Goal: Navigation & Orientation: Find specific page/section

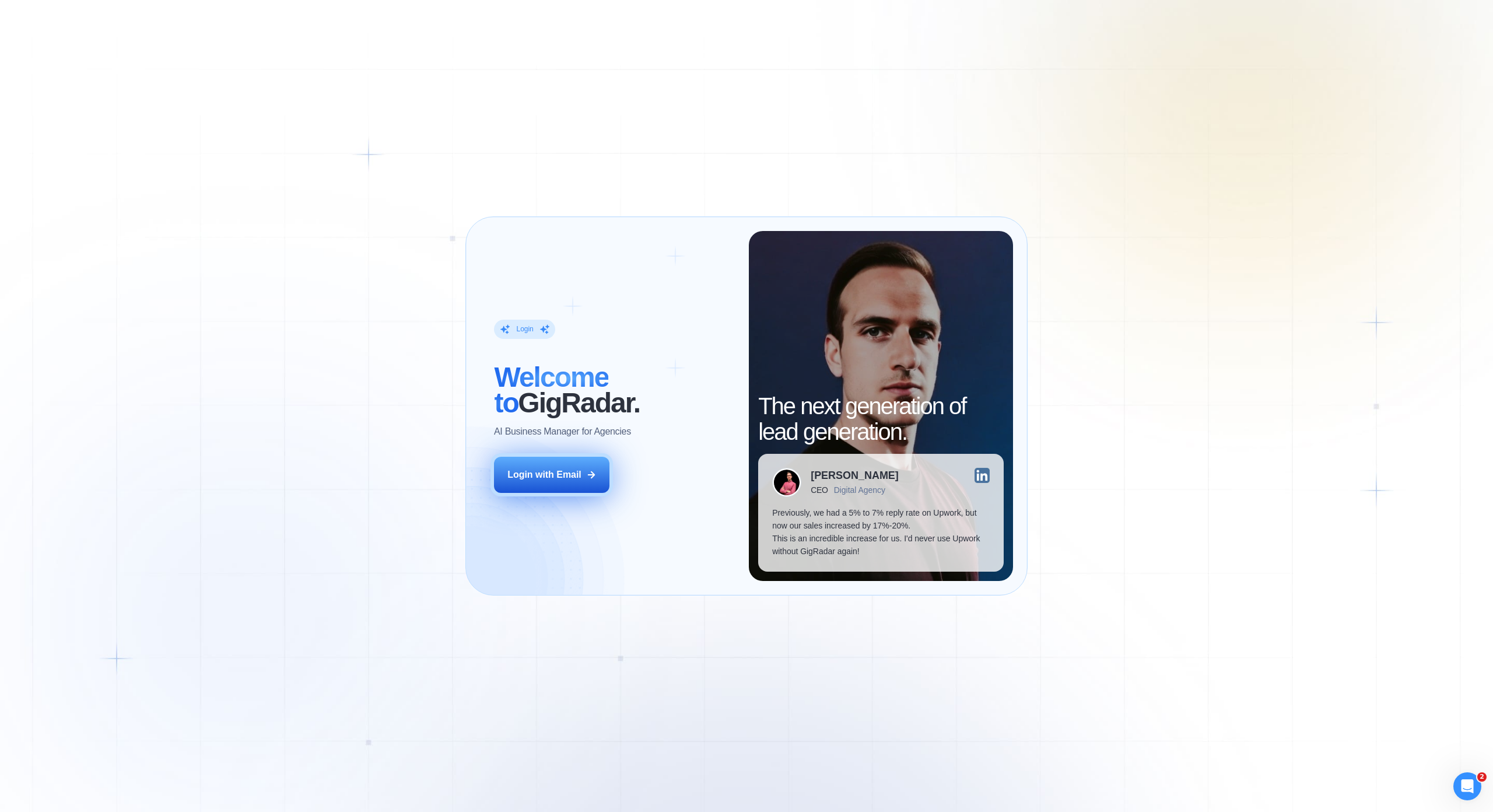
click at [586, 469] on icon at bounding box center [591, 474] width 11 height 11
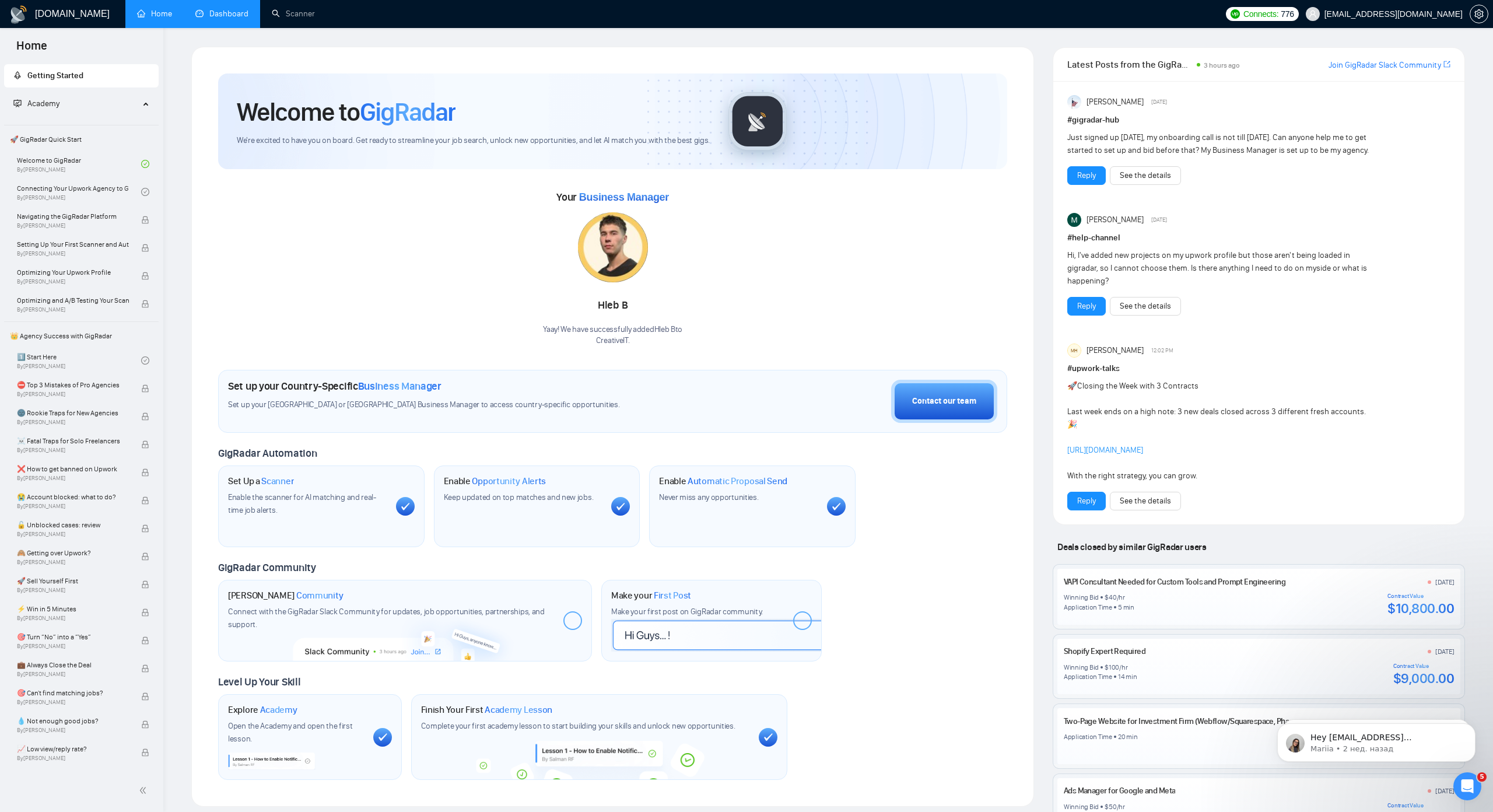
click at [241, 19] on link "Dashboard" at bounding box center [222, 14] width 53 height 10
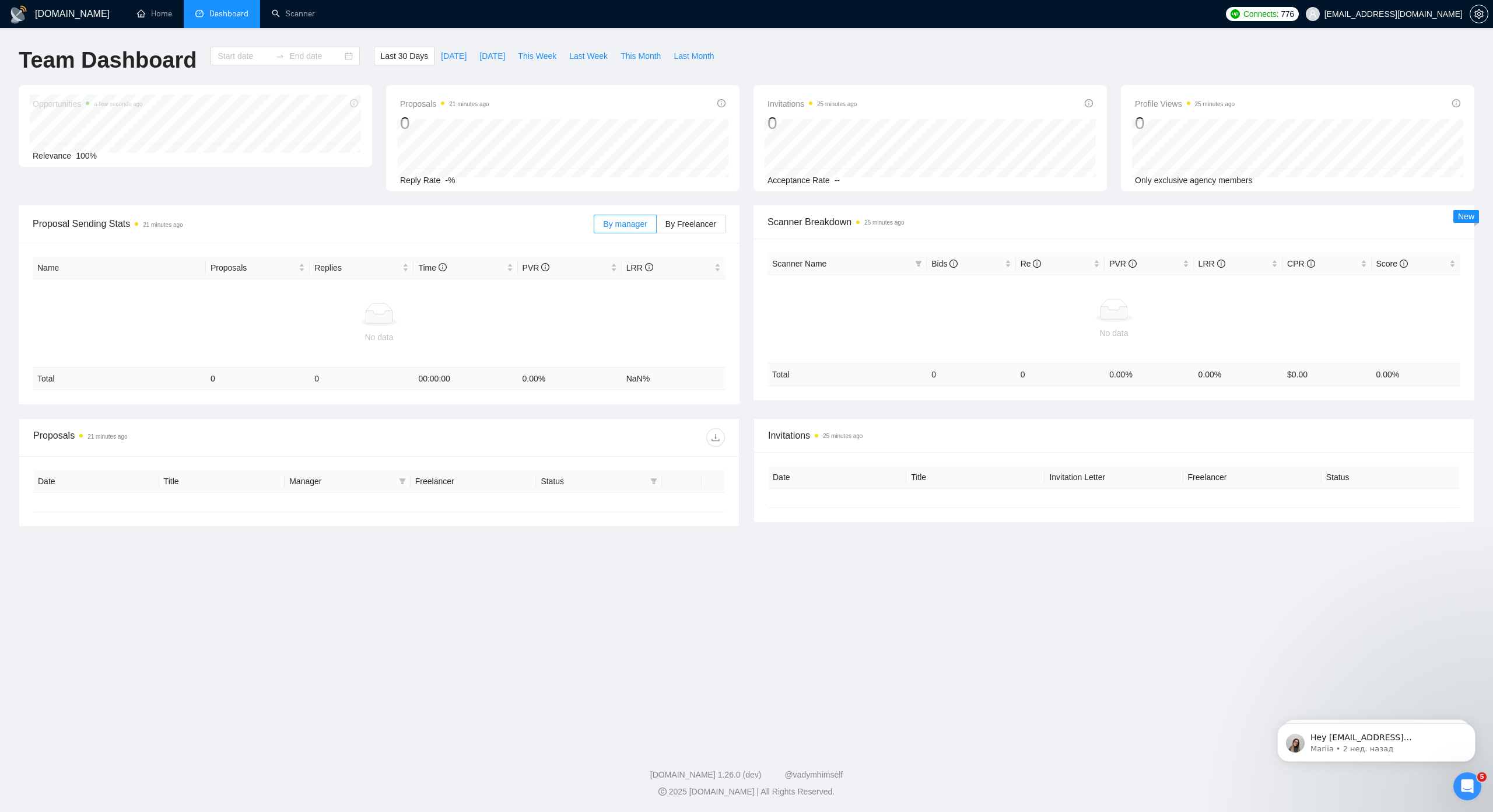
type input "[DATE]"
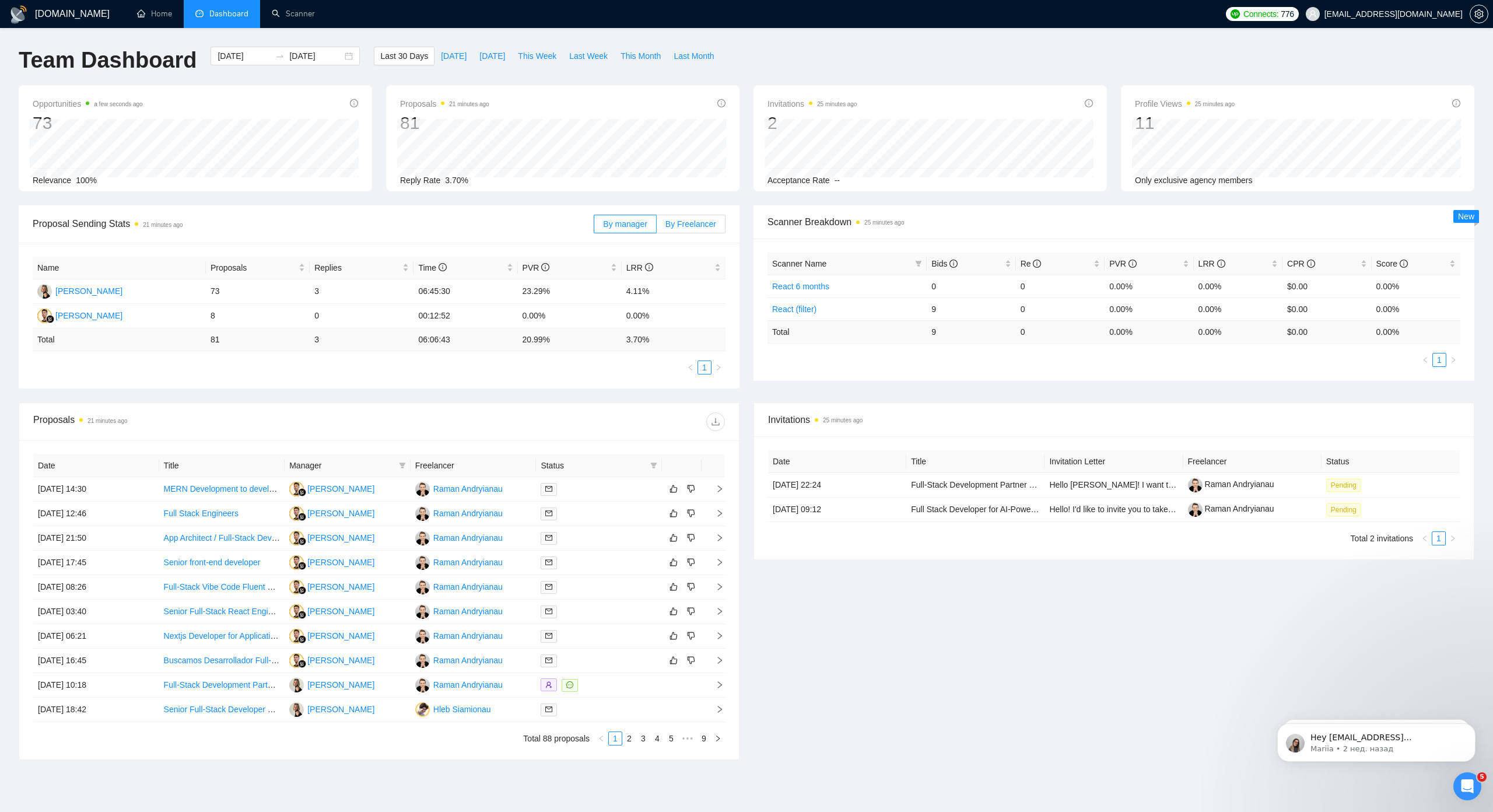
click at [691, 231] on label "By Freelancer" at bounding box center [691, 224] width 69 height 19
click at [656, 227] on input "By Freelancer" at bounding box center [656, 227] width 0 height 0
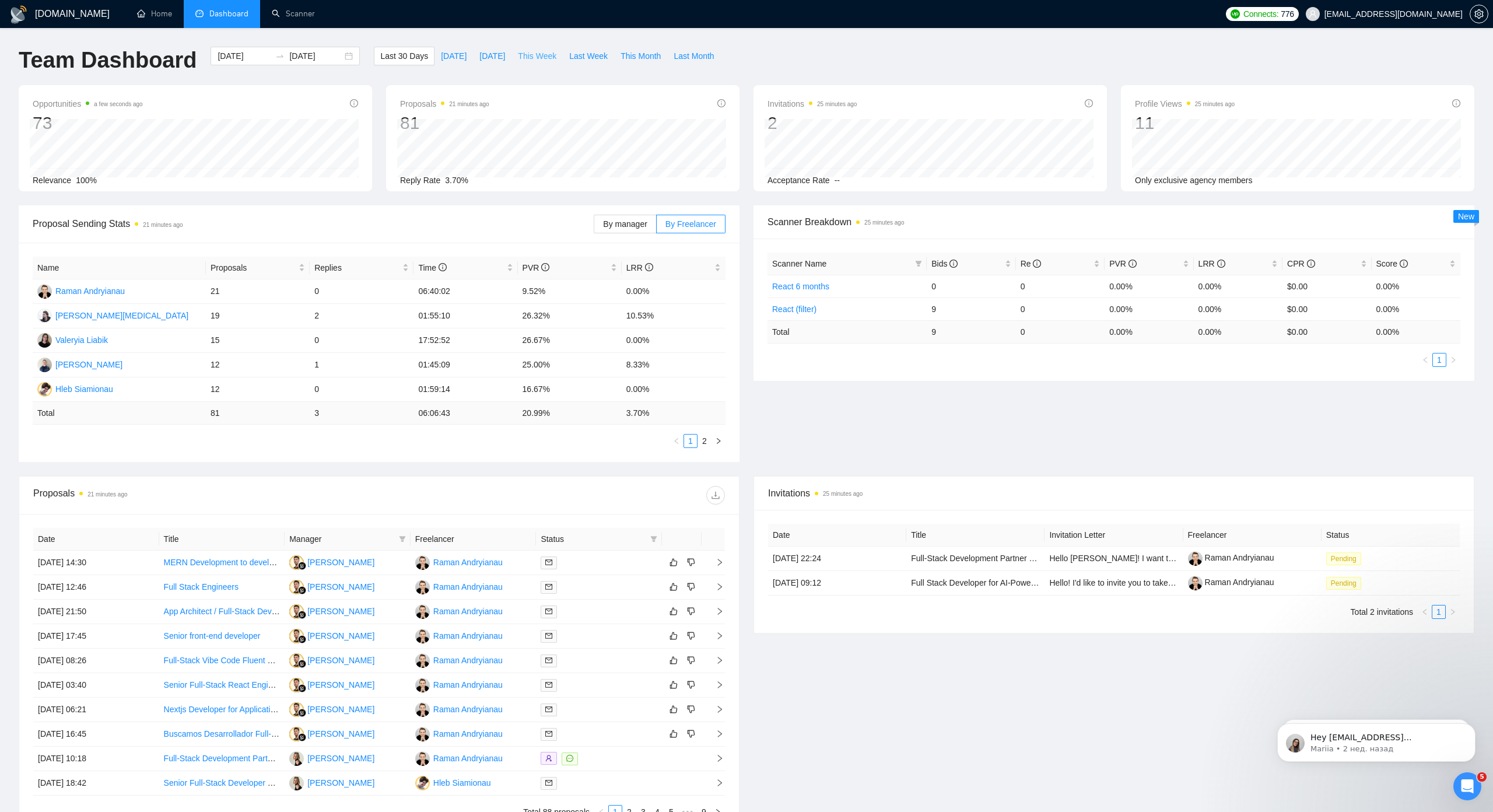
click at [539, 59] on span "This Week" at bounding box center [537, 56] width 39 height 13
type input "[DATE]"
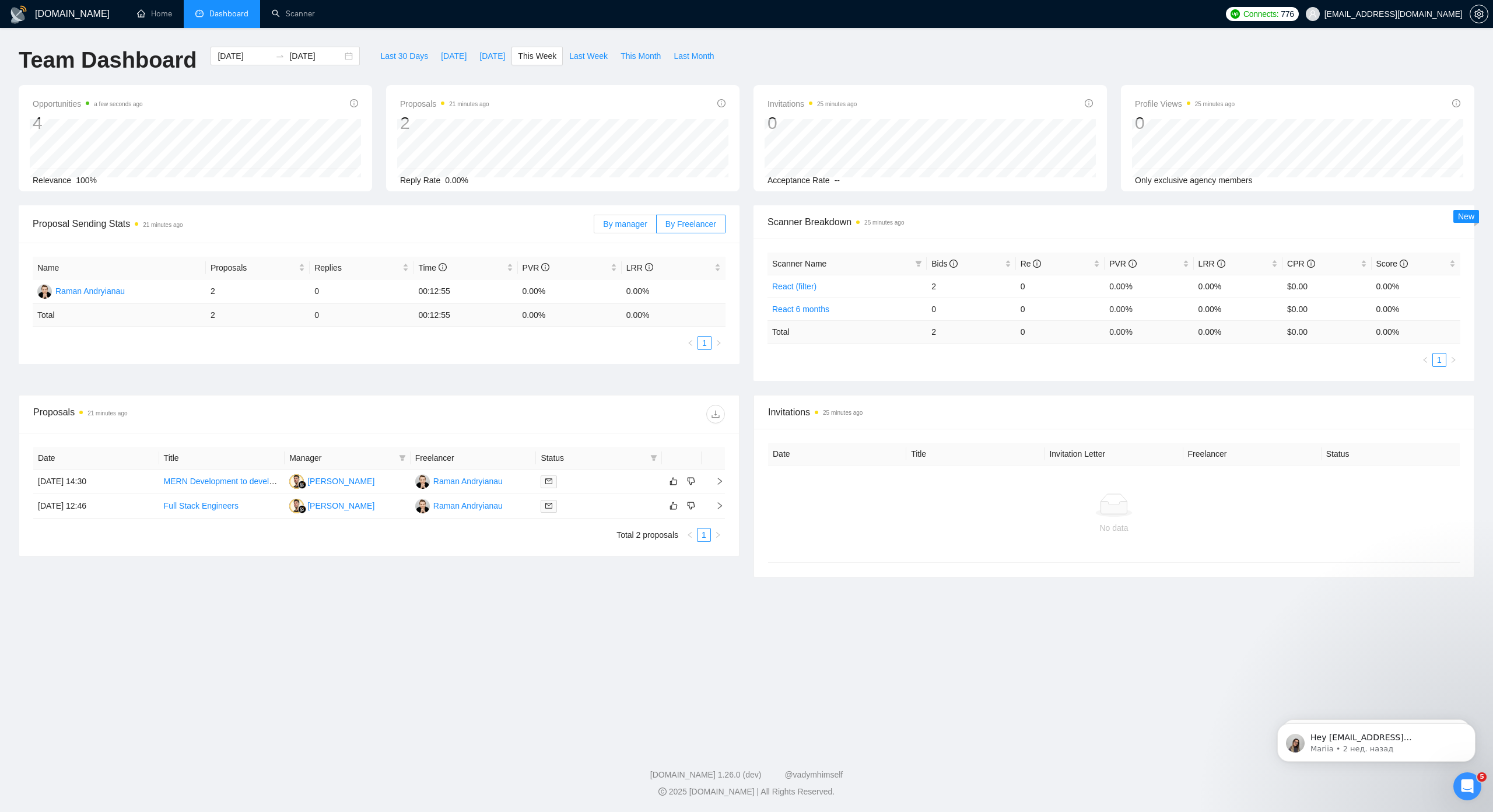
click at [627, 221] on span "By manager" at bounding box center [624, 224] width 44 height 9
click at [594, 227] on input "By manager" at bounding box center [594, 227] width 0 height 0
click at [573, 222] on span "Proposal Sending Stats 21 minutes ago" at bounding box center [314, 224] width 561 height 14
click at [574, 54] on span "Last Week" at bounding box center [589, 56] width 39 height 13
type input "[DATE]"
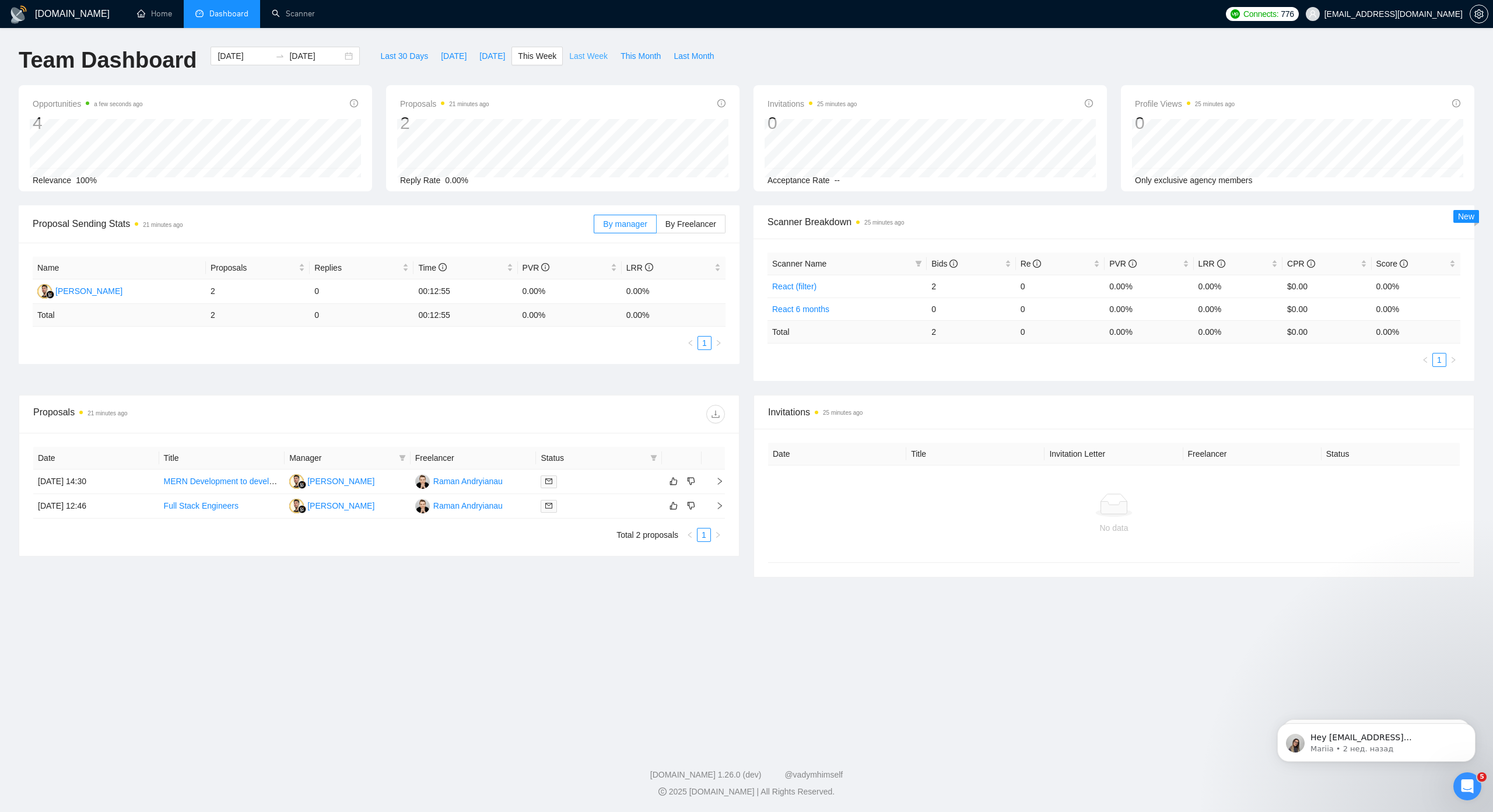
type input "[DATE]"
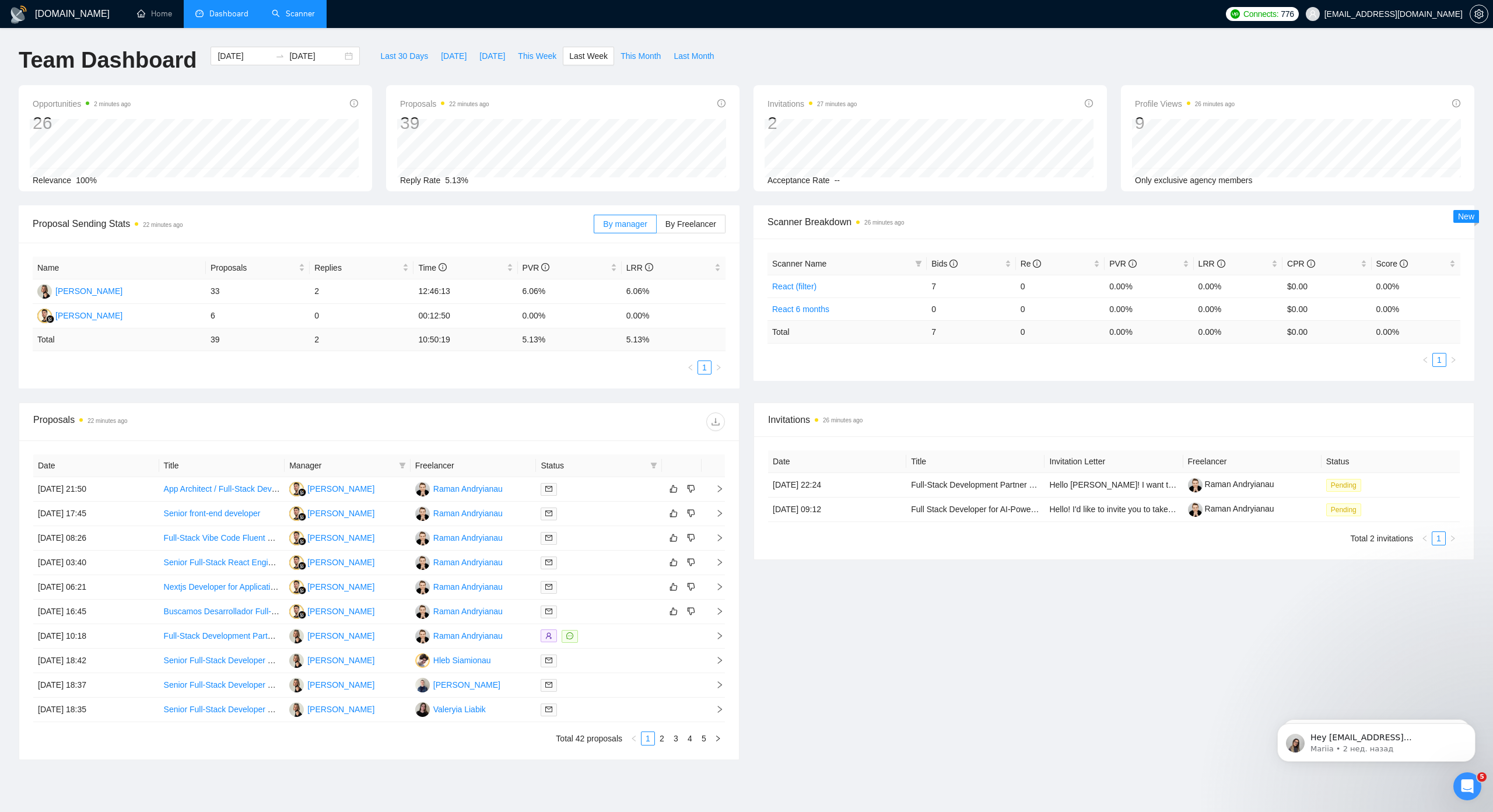
click at [293, 17] on link "Scanner" at bounding box center [294, 14] width 43 height 10
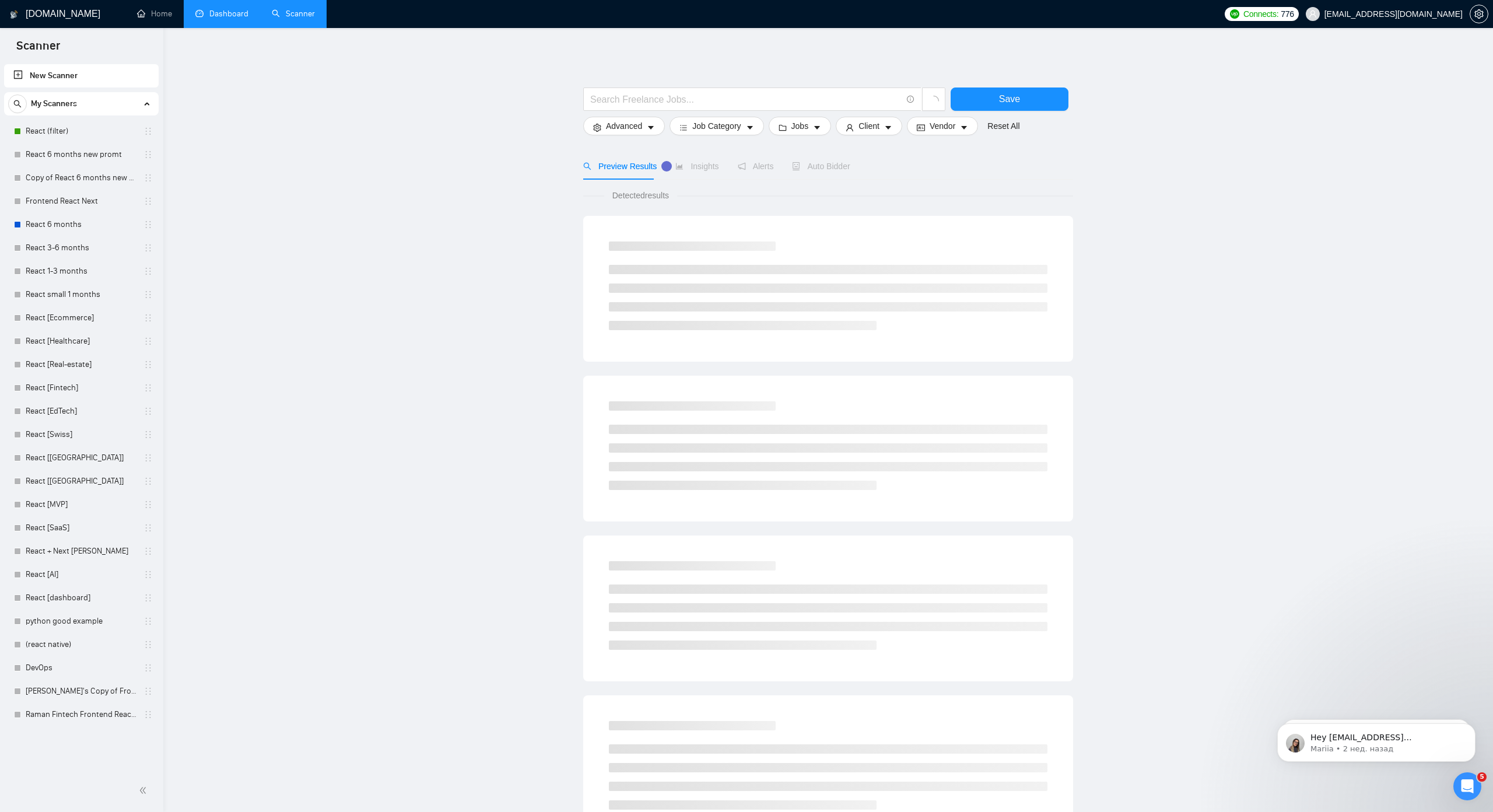
click at [230, 19] on link "Dashboard" at bounding box center [222, 14] width 53 height 10
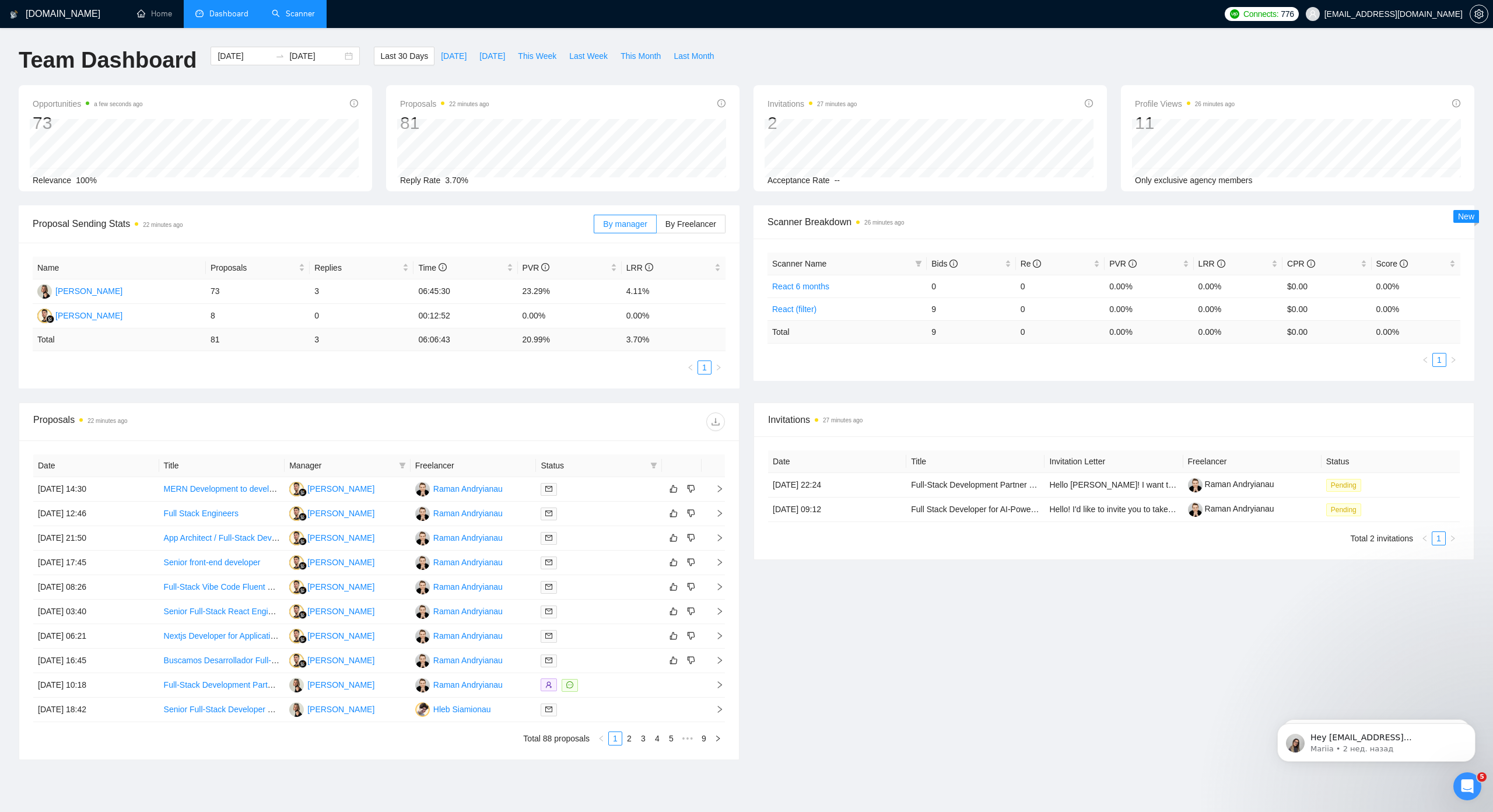
click at [739, 202] on div "Opportunities a few seconds ago 73 Relevance 100% Proposals 22 minutes ago 81 R…" at bounding box center [746, 145] width 1470 height 120
